Goal: Task Accomplishment & Management: Use online tool/utility

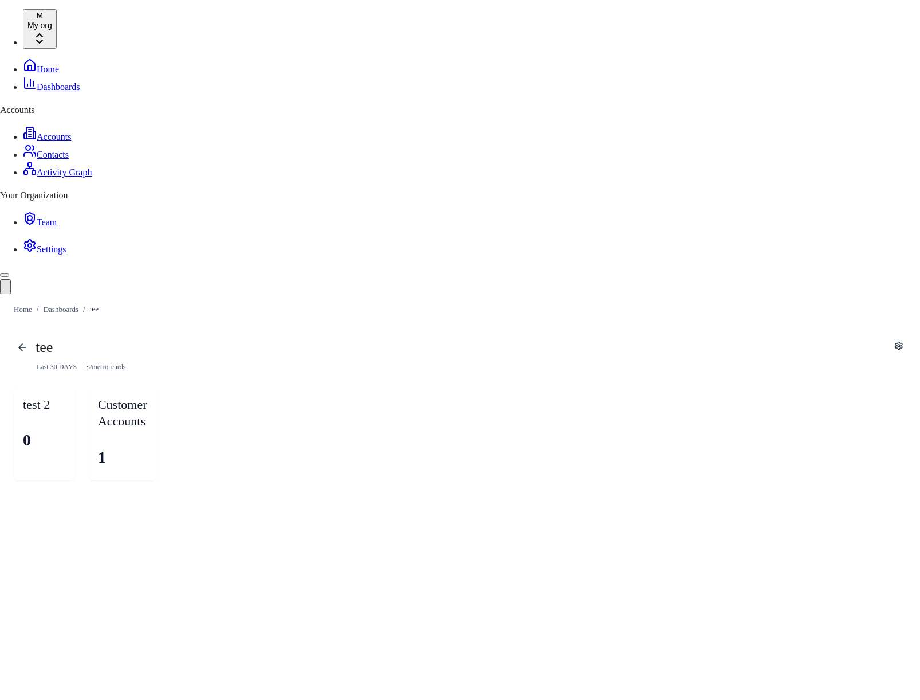
click at [705, 324] on div "tee Last 30 DAYS • 2 metric card s test 2 0 Customer Accounts 1 To pick up a dr…" at bounding box center [460, 409] width 920 height 170
click at [738, 342] on icon "Edit" at bounding box center [899, 345] width 7 height 7
click at [183, 397] on icon "button" at bounding box center [177, 402] width 10 height 10
click at [738, 207] on span "Delete" at bounding box center [853, 205] width 76 height 12
click at [738, 386] on div "tee Last 30 DAYS • 1 metric card Exit edit mode test 2 0 Customer Accounts 1 Ad…" at bounding box center [460, 419] width 920 height 191
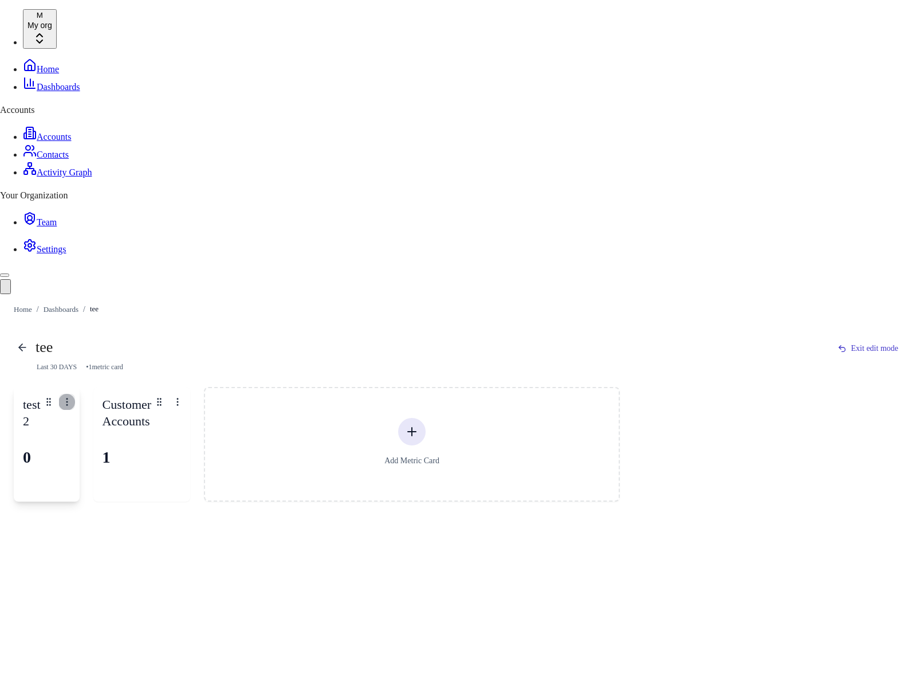
click at [72, 397] on icon "button" at bounding box center [67, 402] width 10 height 10
click at [557, 206] on span "Delete" at bounding box center [574, 205] width 76 height 12
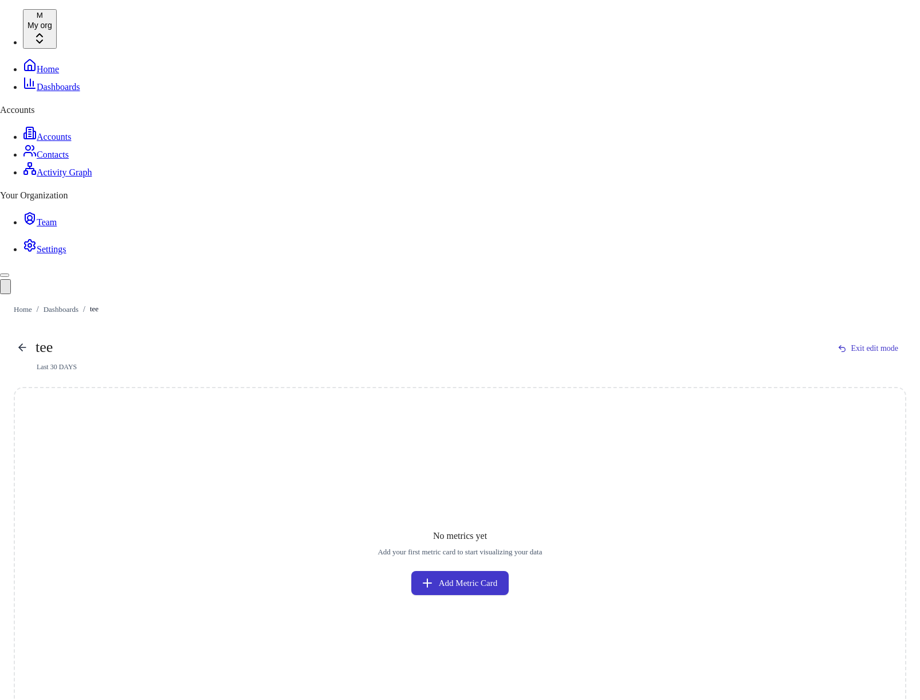
click at [721, 438] on div "No metrics yet Add your first metric card to start visualizing your data Add Me…" at bounding box center [460, 562] width 893 height 350
click at [509, 548] on button "Add Metric Card" at bounding box center [459, 583] width 97 height 24
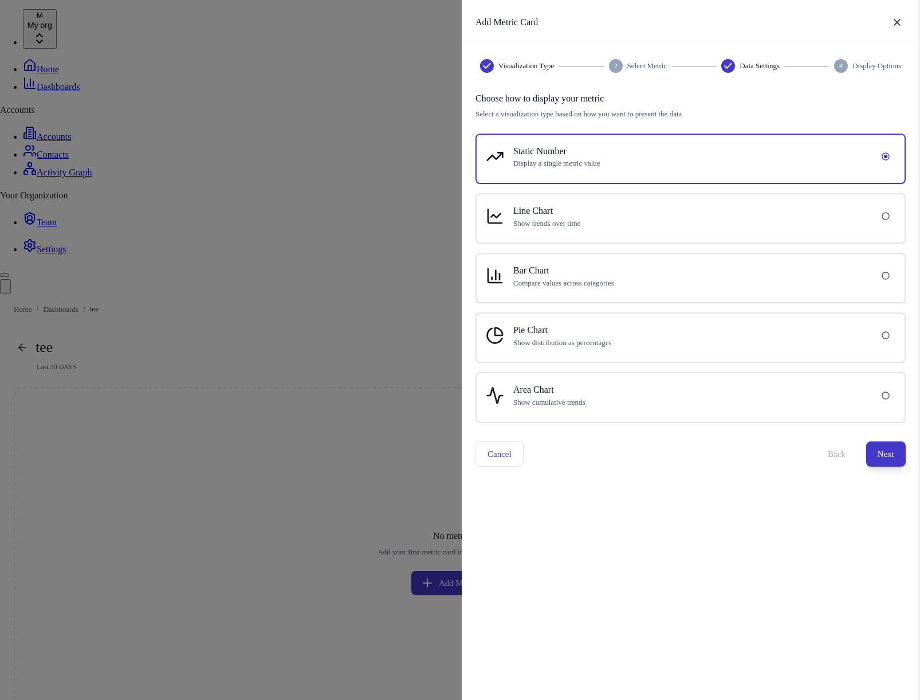
click at [738, 456] on button "Next" at bounding box center [886, 453] width 40 height 25
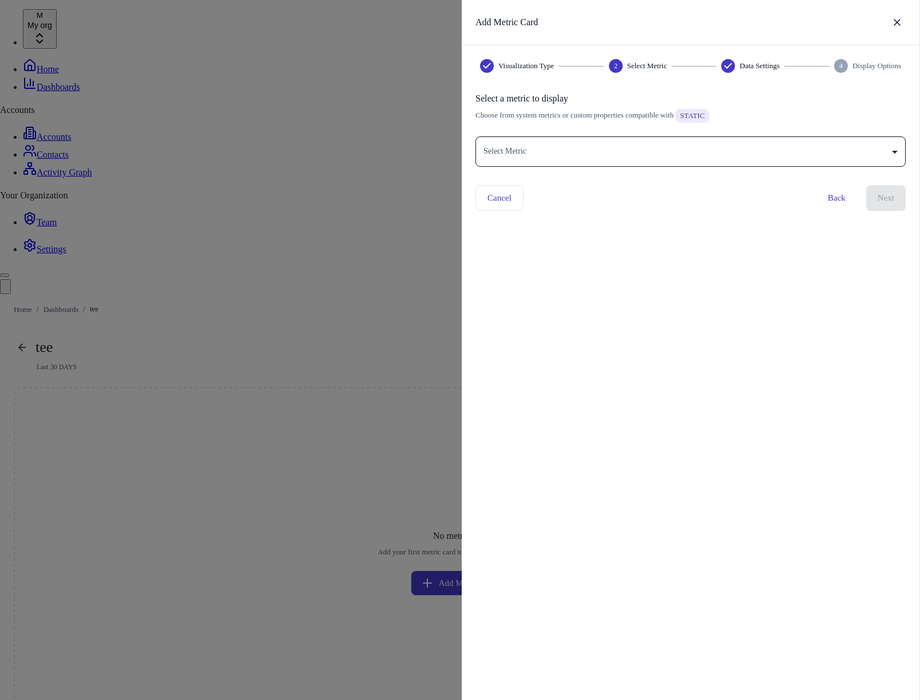
click at [709, 143] on body "M My org Home Dashboards Accounts Accounts Contacts Activity Graph Your Organiz…" at bounding box center [460, 379] width 920 height 741
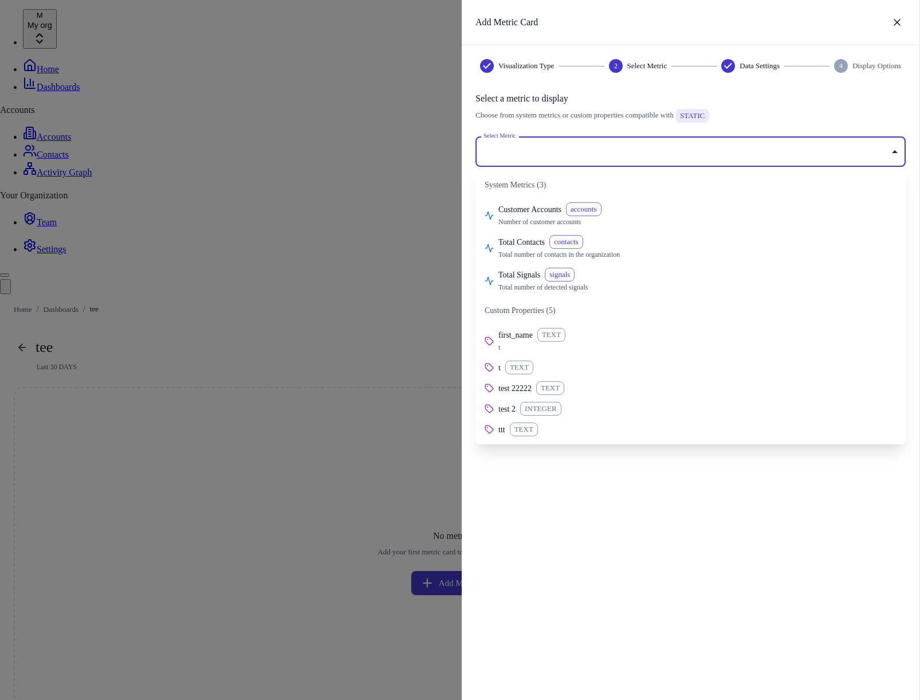
click at [650, 286] on span "Total number of detected signals" at bounding box center [697, 287] width 398 height 12
type input "**********"
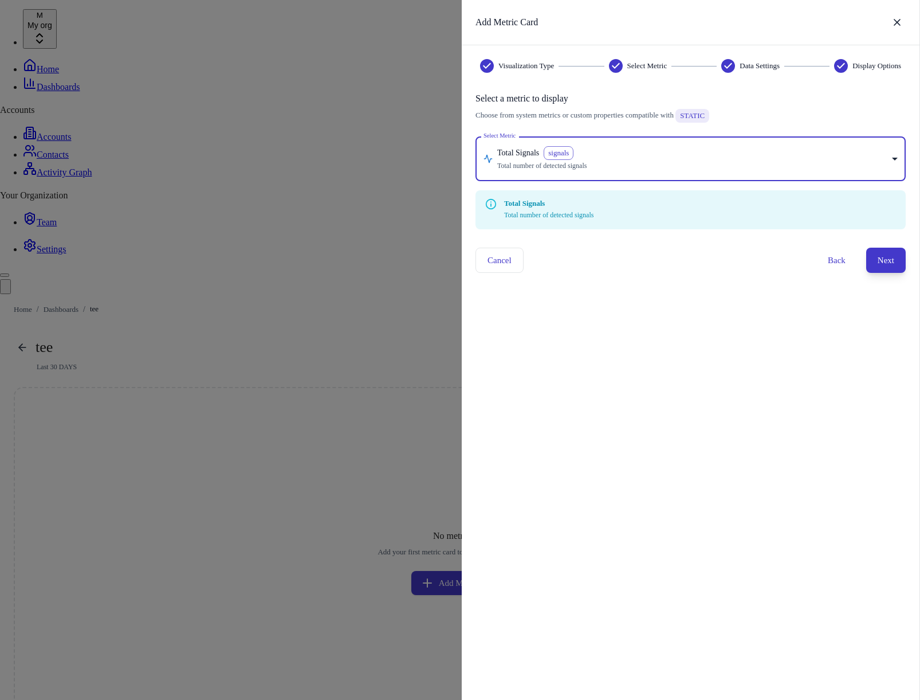
click at [738, 254] on button "Next" at bounding box center [886, 260] width 40 height 25
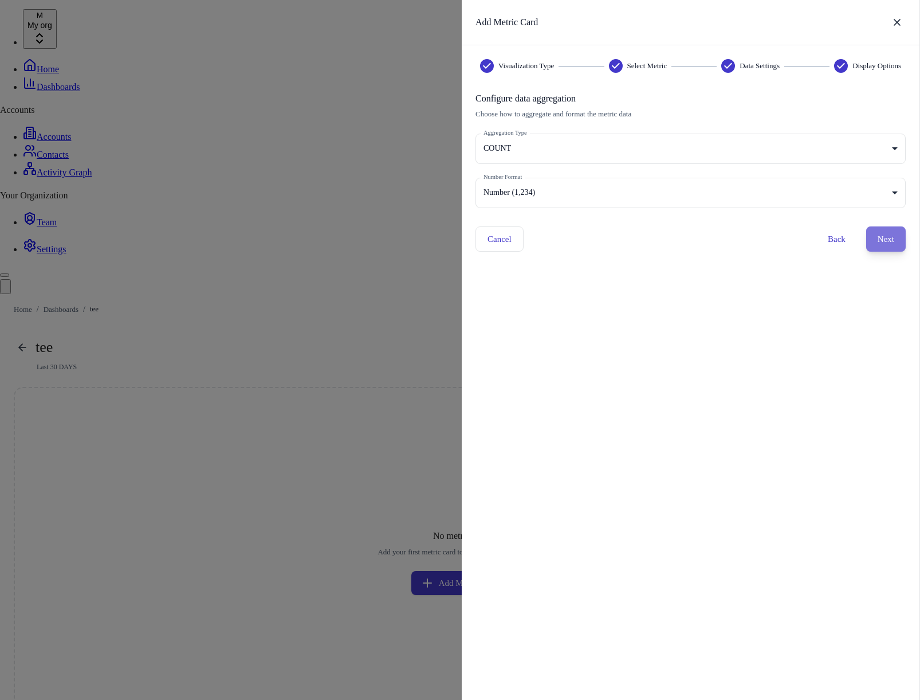
click at [738, 246] on button "Next" at bounding box center [886, 238] width 40 height 25
type input "******"
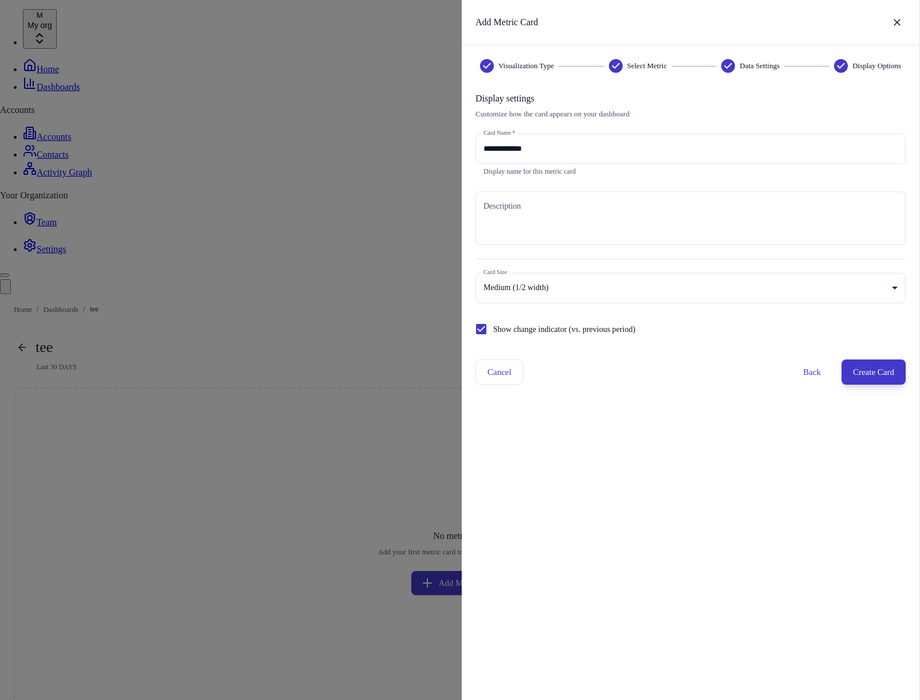
click at [738, 373] on button "Create Card" at bounding box center [874, 371] width 64 height 25
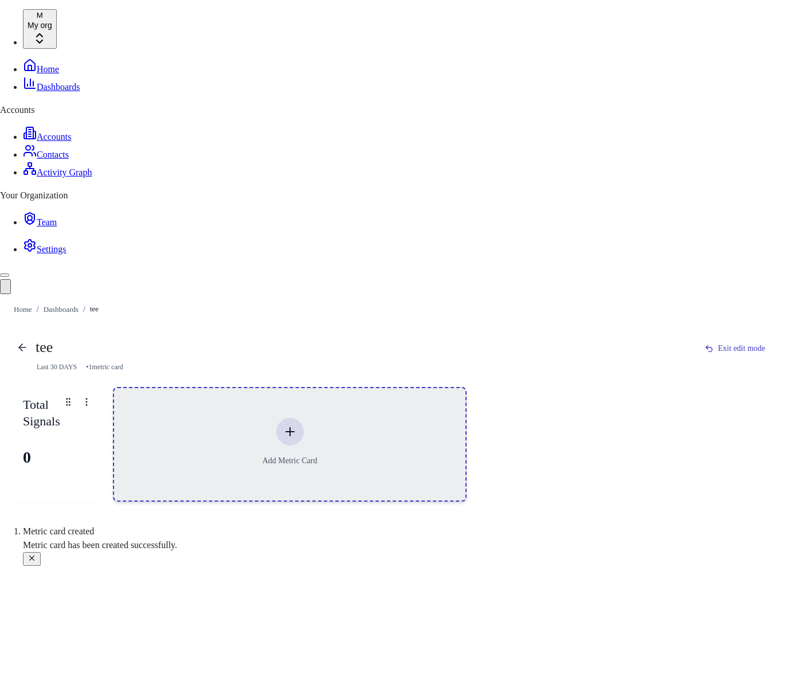
click at [297, 425] on icon at bounding box center [290, 432] width 14 height 14
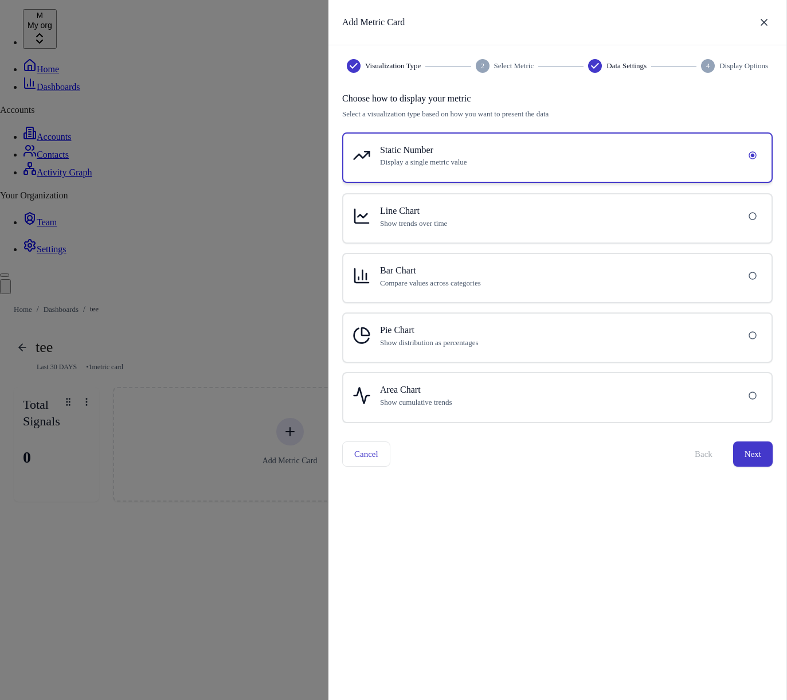
click at [637, 156] on h6 "Static Number" at bounding box center [557, 150] width 354 height 15
click at [738, 456] on button "Next" at bounding box center [753, 453] width 40 height 25
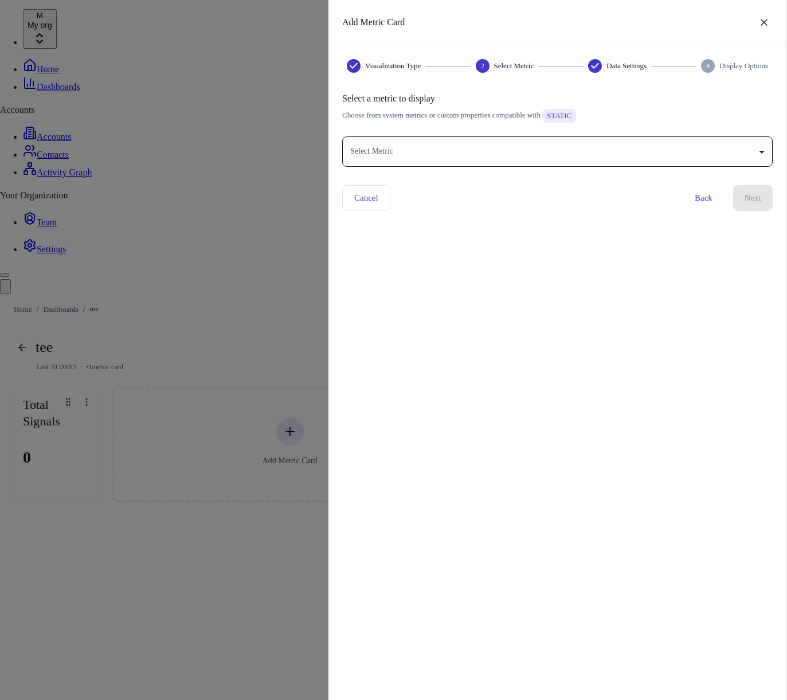
click at [630, 158] on body "M My org Home Dashboards Accounts Accounts Contacts Activity Graph Your Organiz…" at bounding box center [393, 262] width 787 height 506
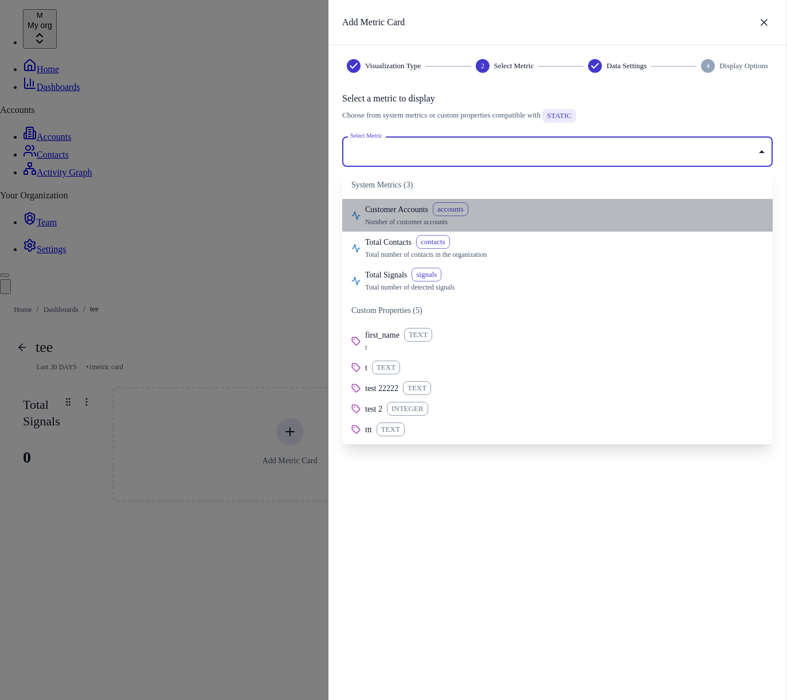
click at [578, 209] on div "Customer Accounts accounts" at bounding box center [564, 209] width 398 height 14
type input "**********"
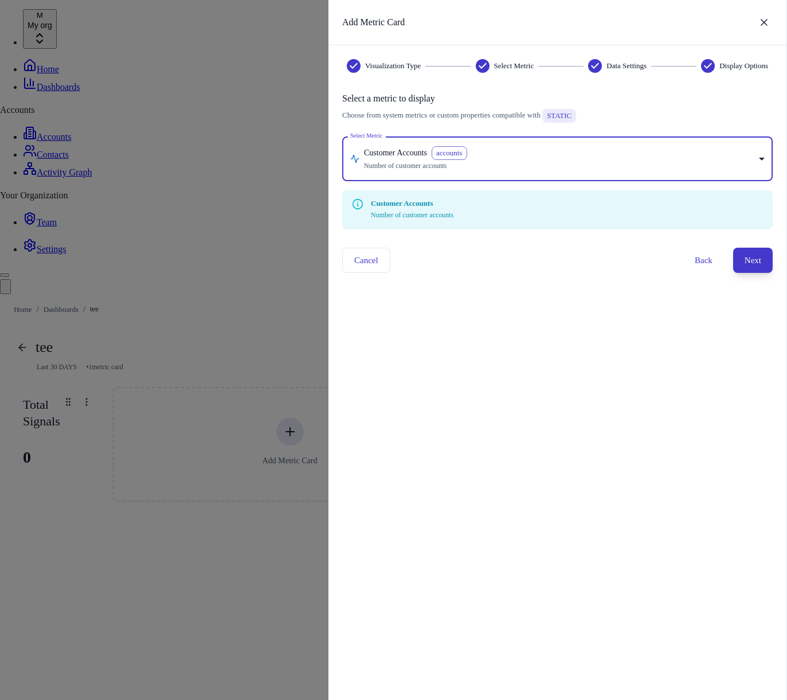
click at [738, 258] on button "Next" at bounding box center [753, 260] width 40 height 25
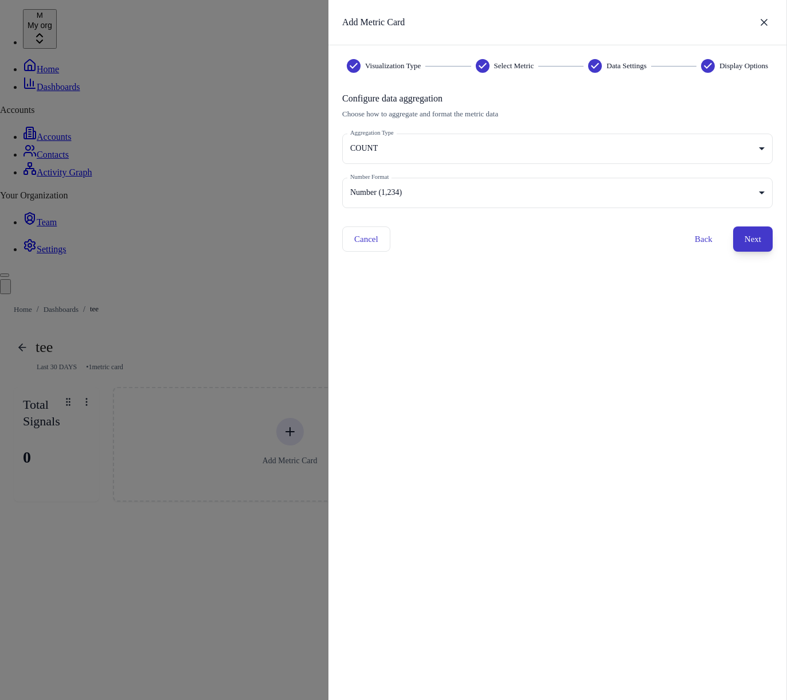
click at [738, 235] on button "Next" at bounding box center [753, 238] width 40 height 25
type input "******"
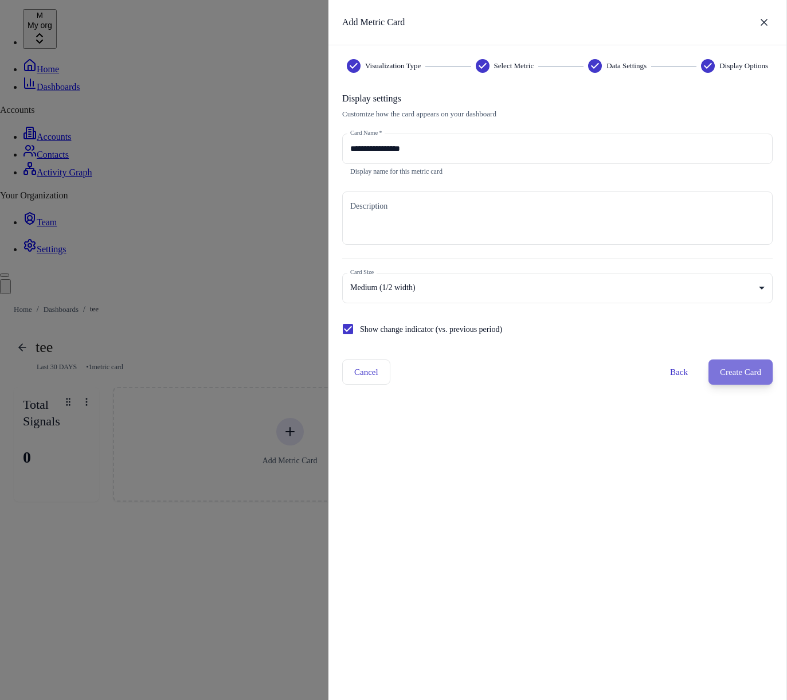
click at [728, 369] on button "Create Card" at bounding box center [740, 371] width 64 height 25
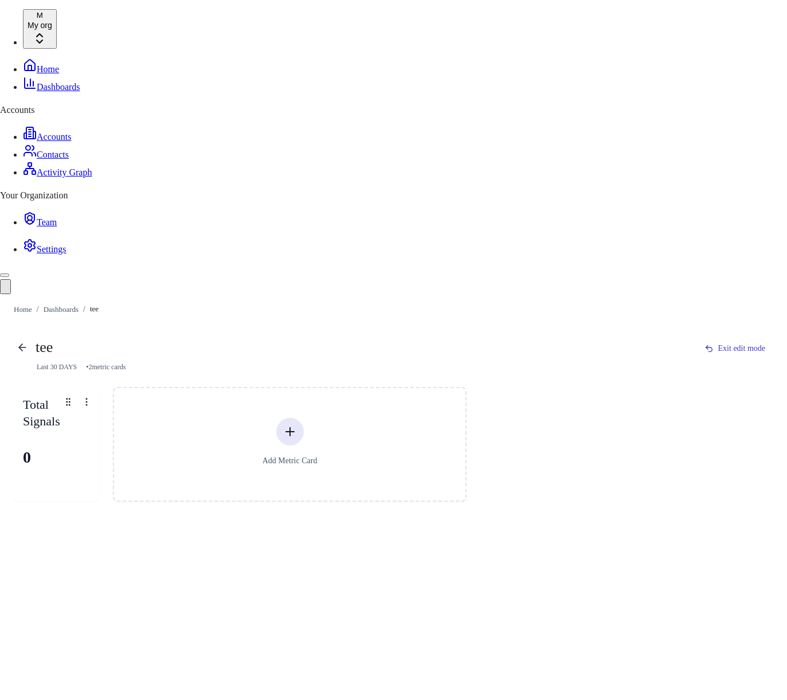
click at [59, 64] on link "Home" at bounding box center [41, 69] width 36 height 10
